Goal: Obtain resource: Download file/media

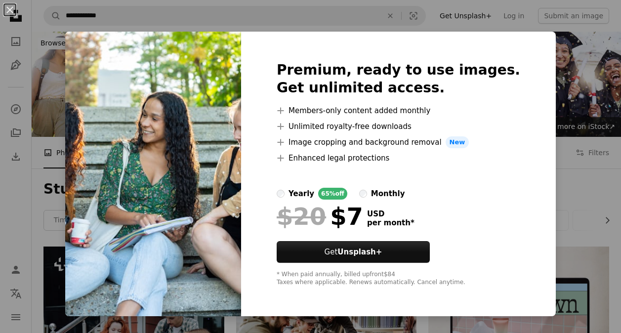
scroll to position [2576, 0]
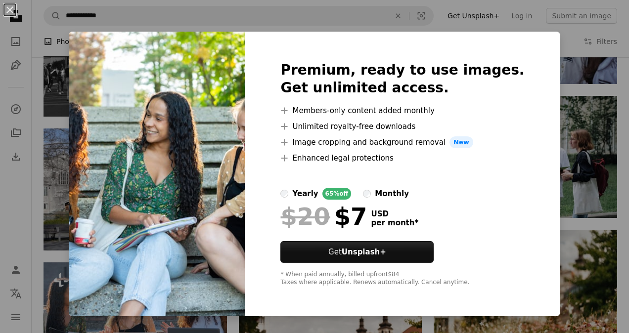
click at [554, 47] on div "An X shape Premium, ready to use images. Get unlimited access. A plus sign Memb…" at bounding box center [314, 166] width 629 height 333
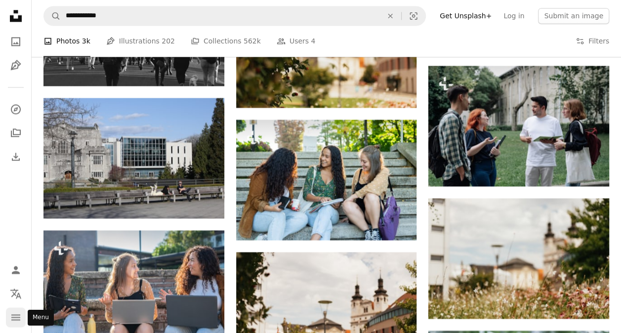
click at [16, 319] on icon "Menu" at bounding box center [15, 317] width 9 height 6
click at [16, 39] on icon "A photo" at bounding box center [16, 42] width 12 height 12
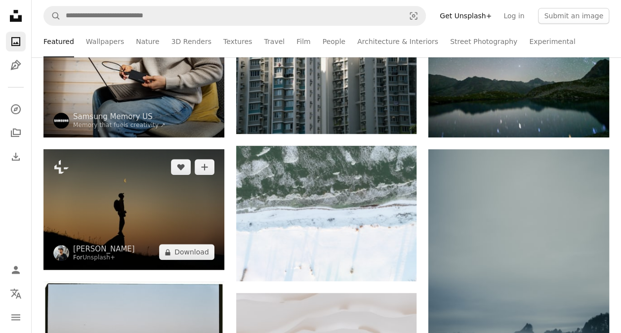
scroll to position [297, 0]
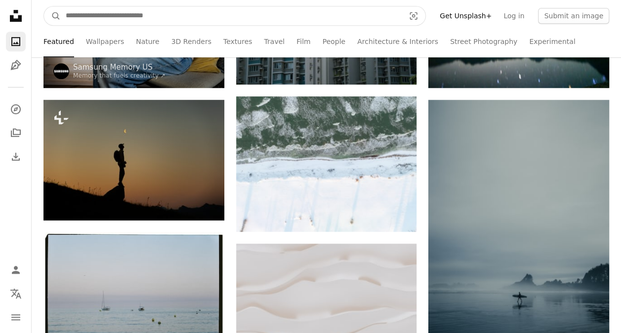
click at [103, 13] on input "Find visuals sitewide" at bounding box center [231, 15] width 341 height 19
type input "**********"
click at [44, 6] on button "A magnifying glass" at bounding box center [52, 15] width 17 height 19
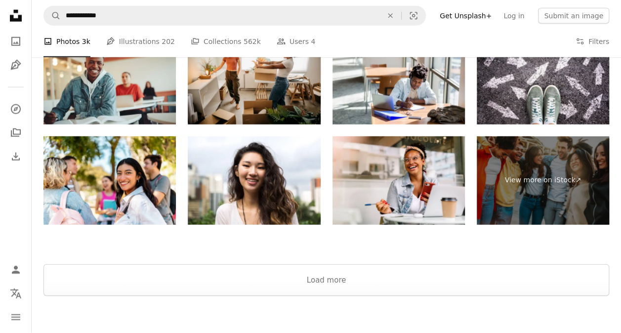
scroll to position [4942, 0]
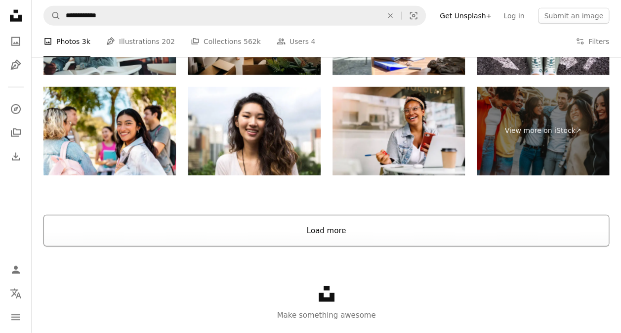
click at [259, 215] on button "Load more" at bounding box center [326, 231] width 566 height 32
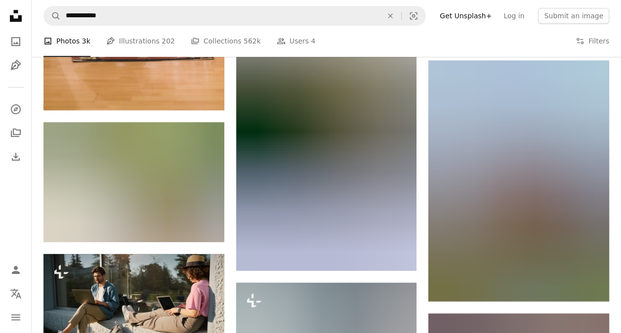
scroll to position [6335, 0]
